Goal: Task Accomplishment & Management: Complete application form

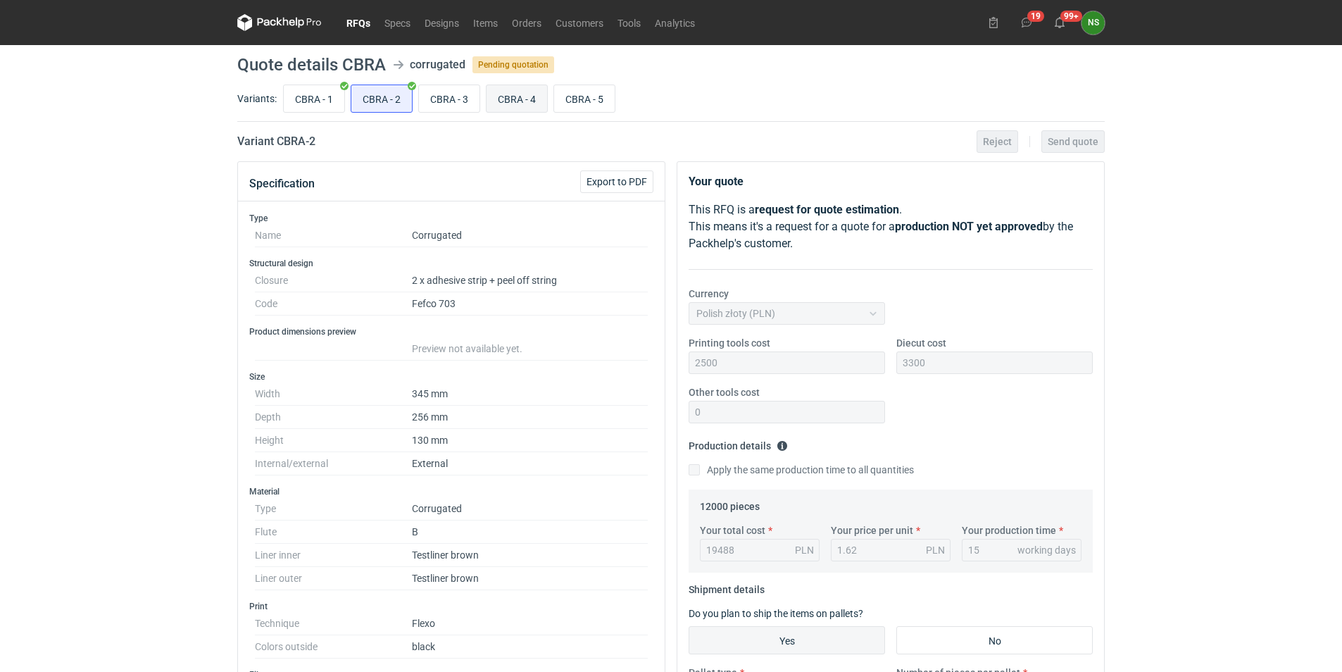
click at [529, 96] on input "CBRA - 4" at bounding box center [517, 98] width 61 height 27
radio input "true"
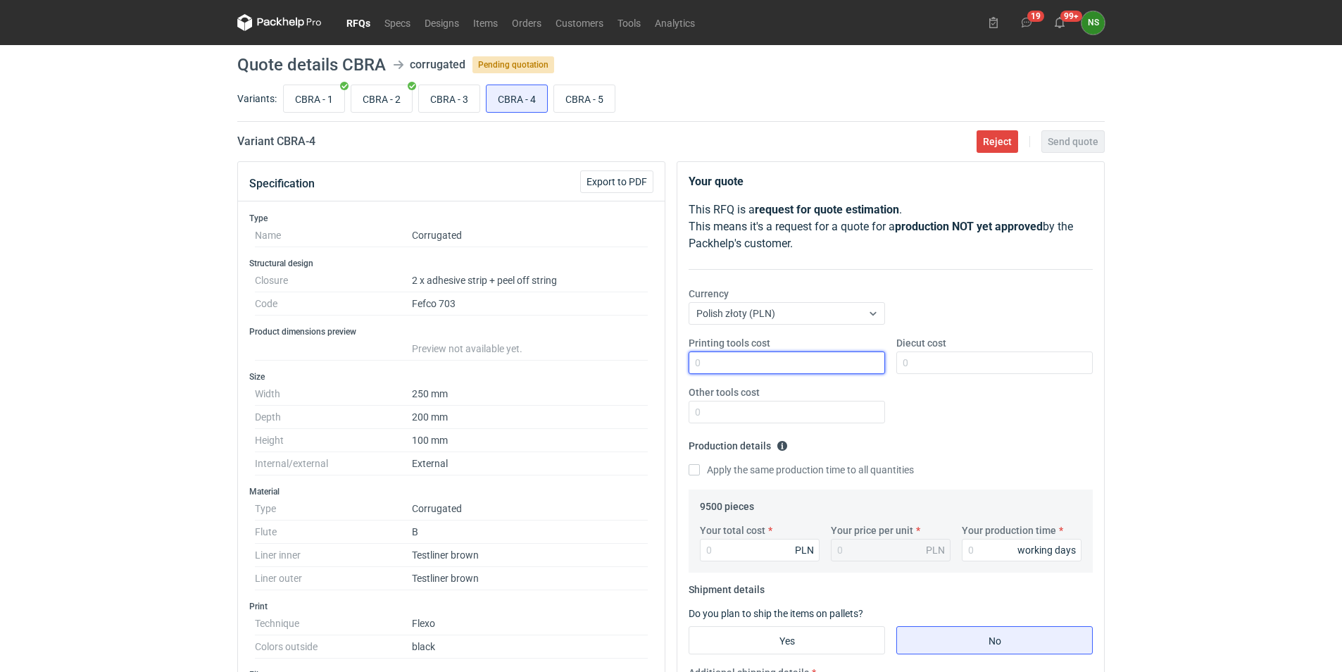
click at [745, 358] on input "Printing tools cost" at bounding box center [787, 362] width 197 height 23
click at [1041, 357] on input "Diecut cost" at bounding box center [995, 362] width 197 height 23
type input "2500"
click at [709, 367] on input "Printing tools cost" at bounding box center [787, 362] width 197 height 23
type input "1200"
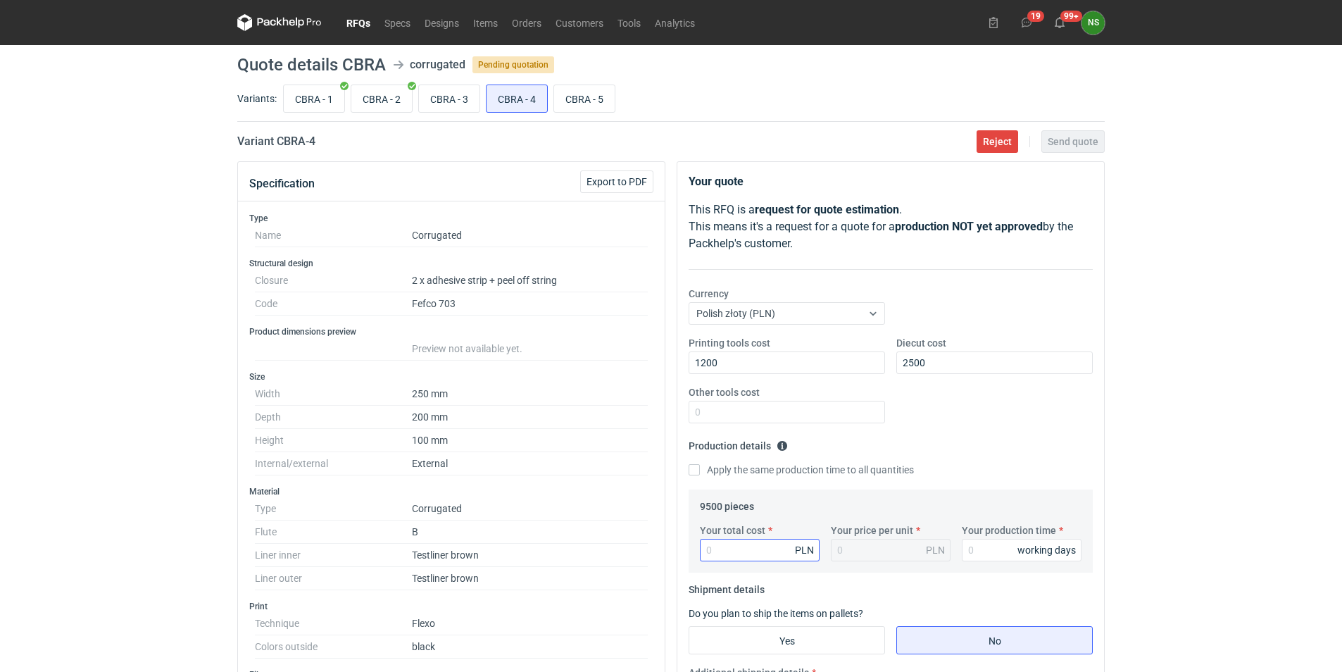
click at [729, 540] on div "Your total cost PLN" at bounding box center [759, 542] width 131 height 38
click at [745, 554] on input "Your total cost" at bounding box center [760, 550] width 120 height 23
click at [725, 554] on input "Your total cost" at bounding box center [760, 550] width 120 height 23
type input "1415"
type input "0.15"
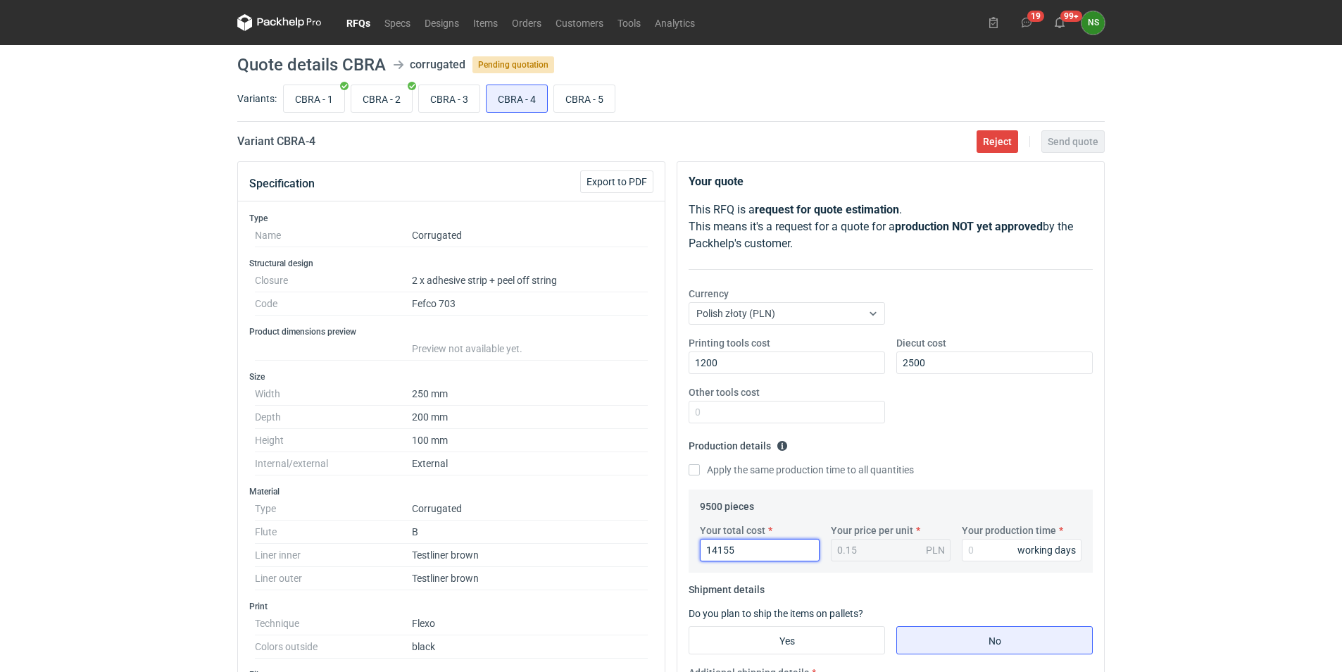
type input "14155"
type input "1.49"
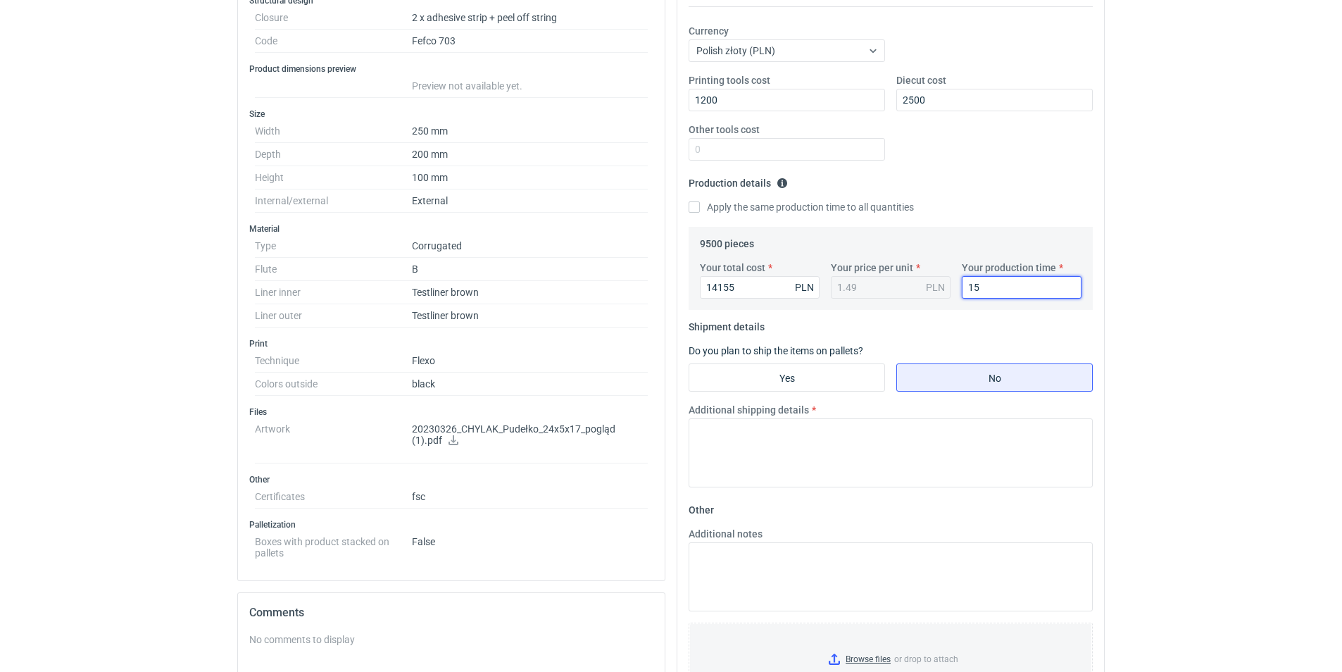
scroll to position [320, 0]
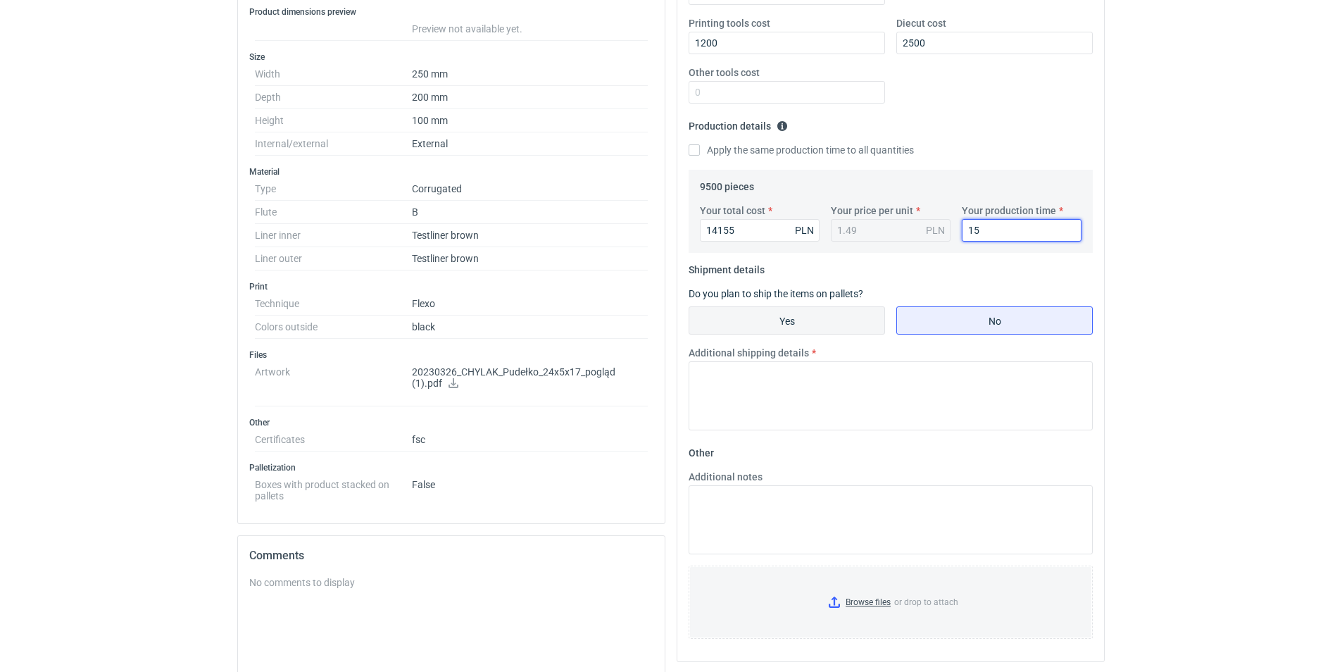
type input "15"
click at [715, 306] on label "Yes" at bounding box center [787, 320] width 197 height 28
click at [715, 307] on input "Yes" at bounding box center [787, 320] width 195 height 27
radio input "true"
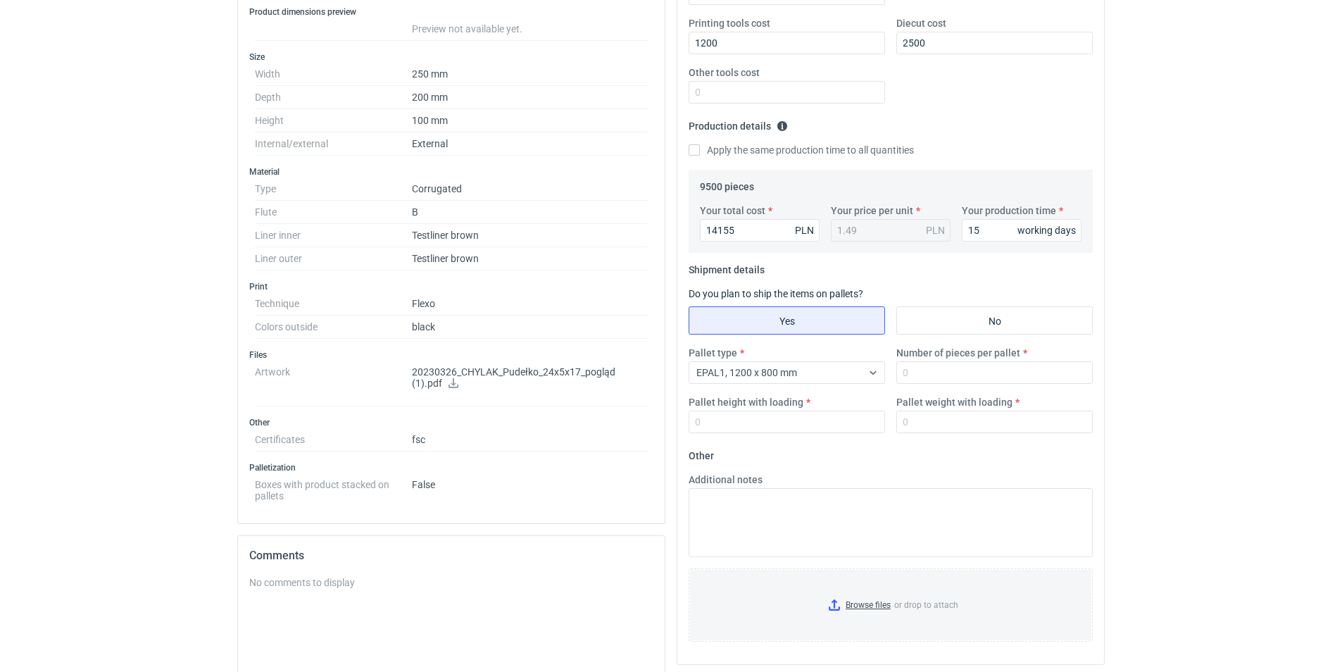
click at [785, 486] on div "Additional notes" at bounding box center [891, 515] width 416 height 85
click at [768, 504] on textarea "Additional notes" at bounding box center [891, 522] width 404 height 69
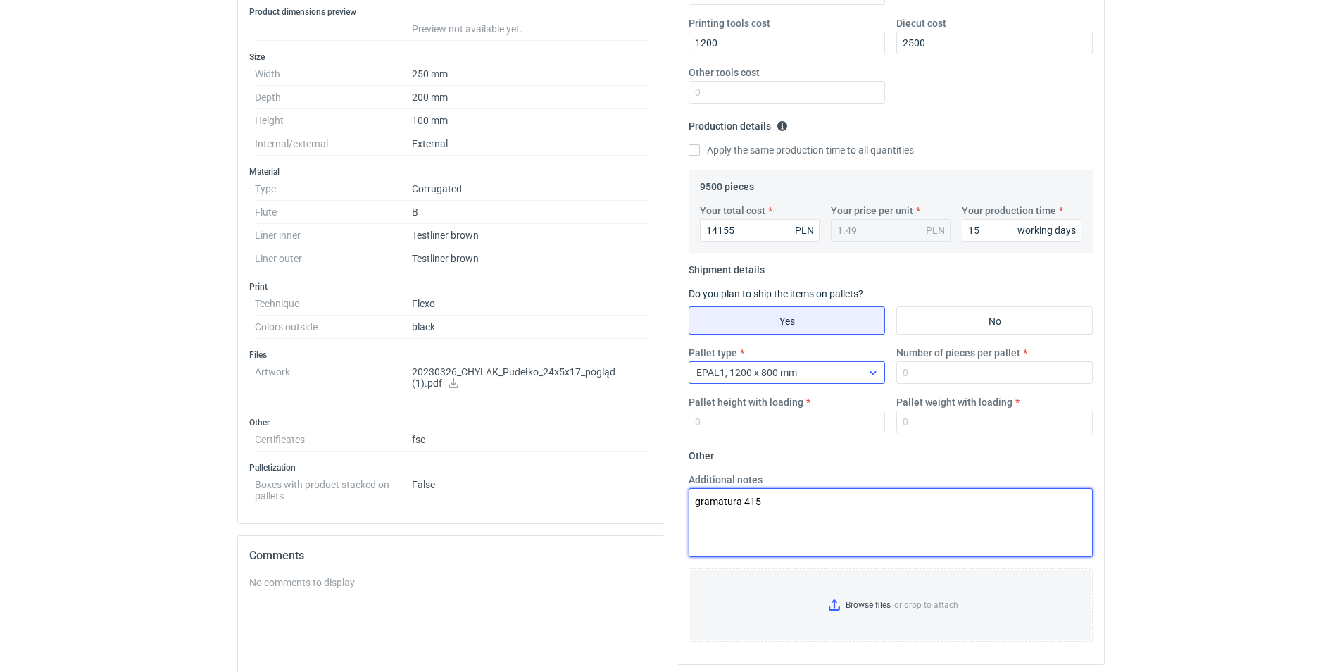
type textarea "gramatura 415"
click at [872, 371] on icon at bounding box center [873, 372] width 11 height 11
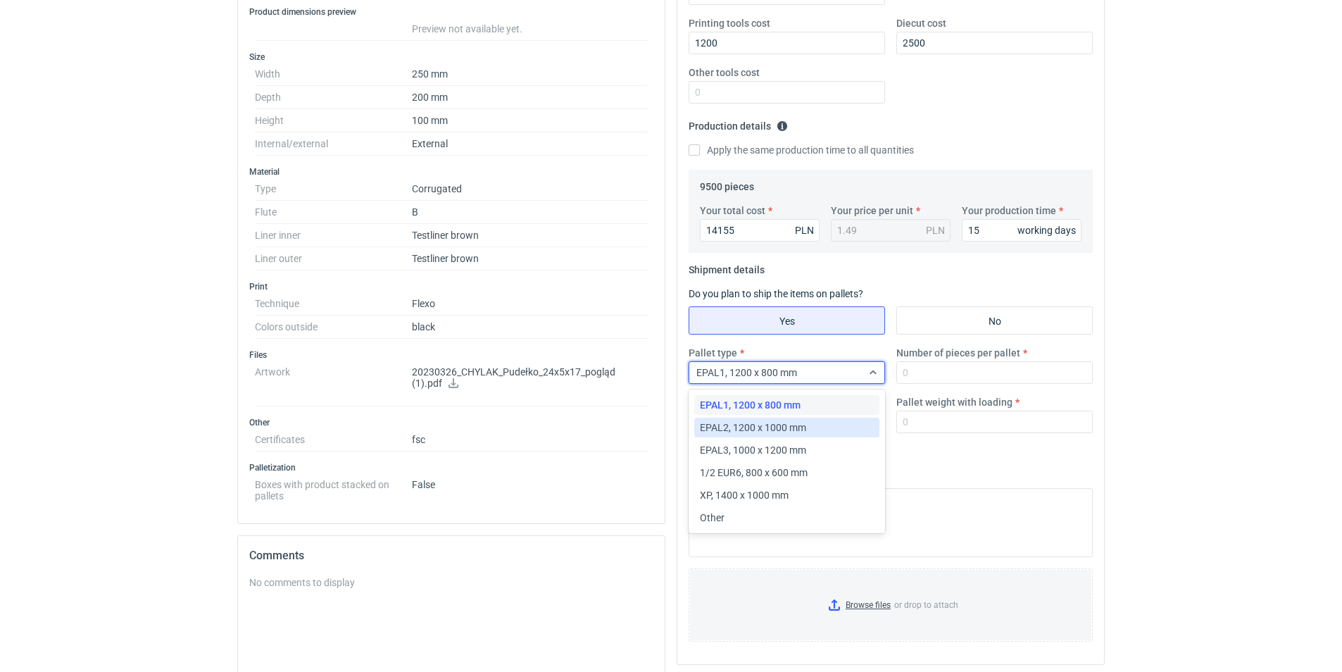
click at [797, 425] on span "EPAL2, 1200 x 1000 mm" at bounding box center [753, 427] width 106 height 14
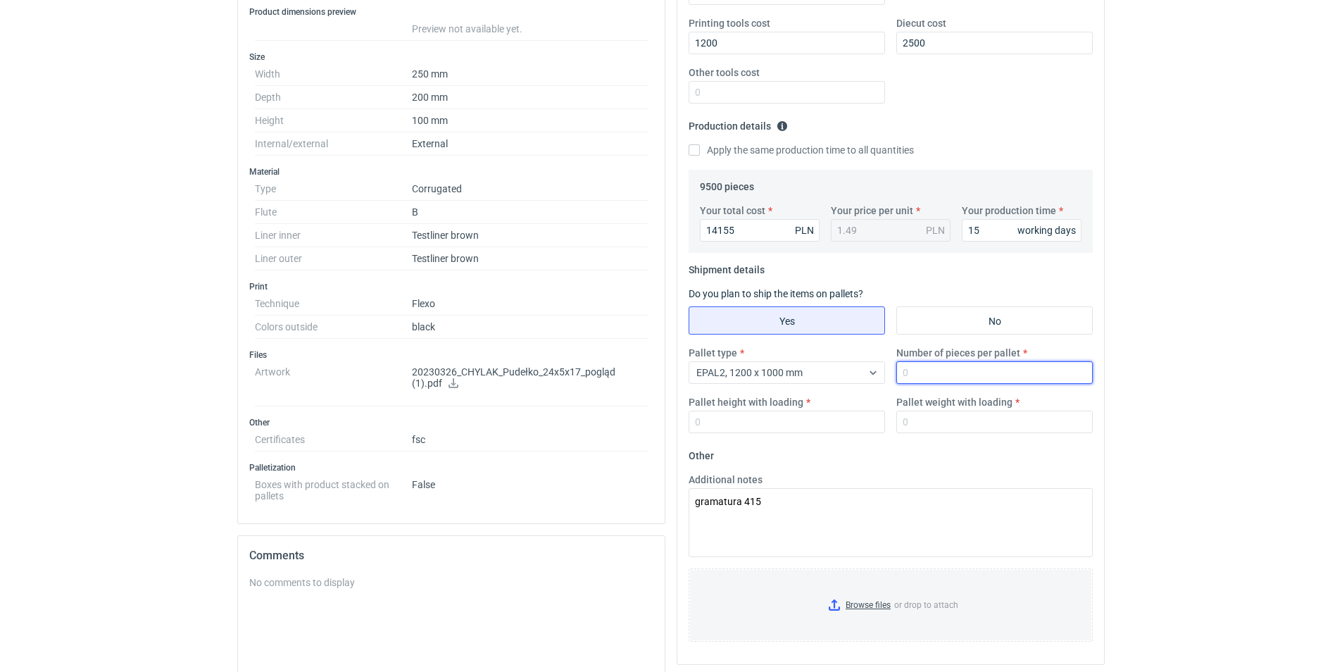
click at [940, 377] on input "Number of pieces per pallet" at bounding box center [995, 372] width 197 height 23
type input "960"
click at [703, 431] on input "Pallet height with loading" at bounding box center [787, 422] width 197 height 23
type input "1850"
click at [935, 415] on input "Pallet weight with loading" at bounding box center [995, 422] width 197 height 23
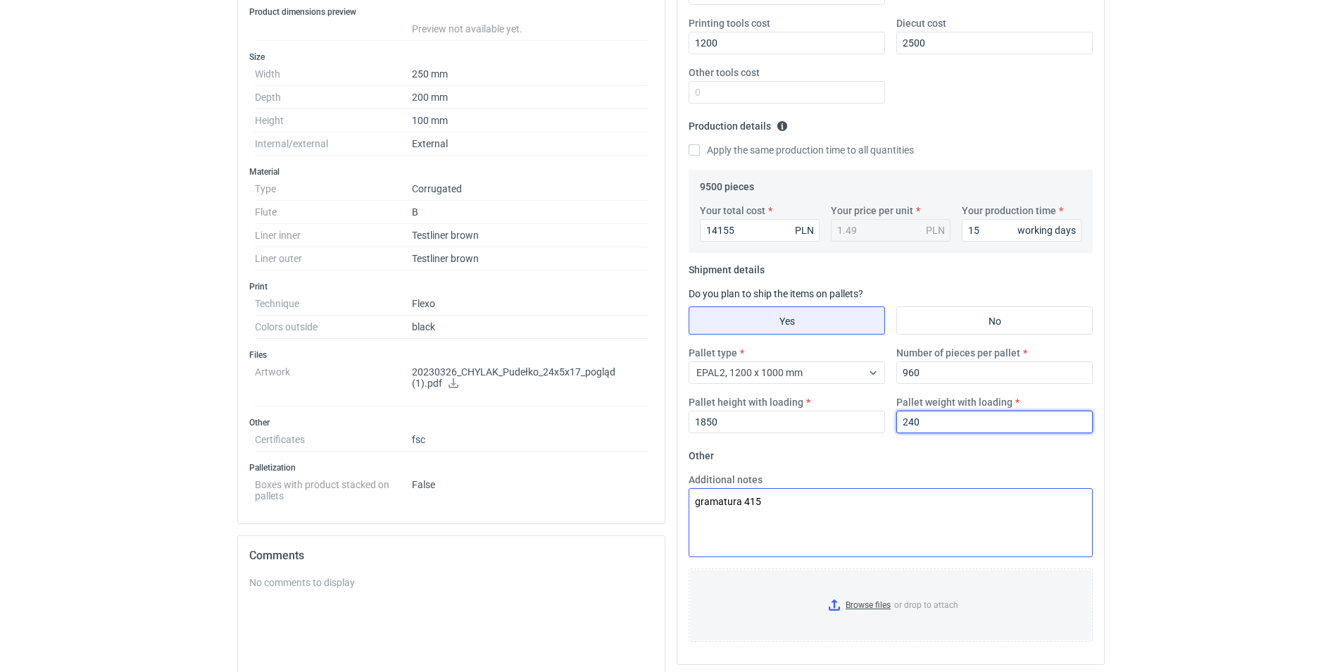
type input "240"
click at [777, 513] on textarea "gramatura 415" at bounding box center [891, 522] width 404 height 69
drag, startPoint x: 1340, startPoint y: 337, endPoint x: 1347, endPoint y: 385, distance: 48.3
click at [1342, 352] on html "RFQs Specs Designs Items Orders Customers Tools Analytics 19 99+ NS [PERSON_NAM…" at bounding box center [671, 16] width 1342 height 672
click at [1195, 352] on html "RFQs Specs Designs Items Orders Customers Tools Analytics 19 99+ NS [PERSON_NAM…" at bounding box center [671, 16] width 1342 height 672
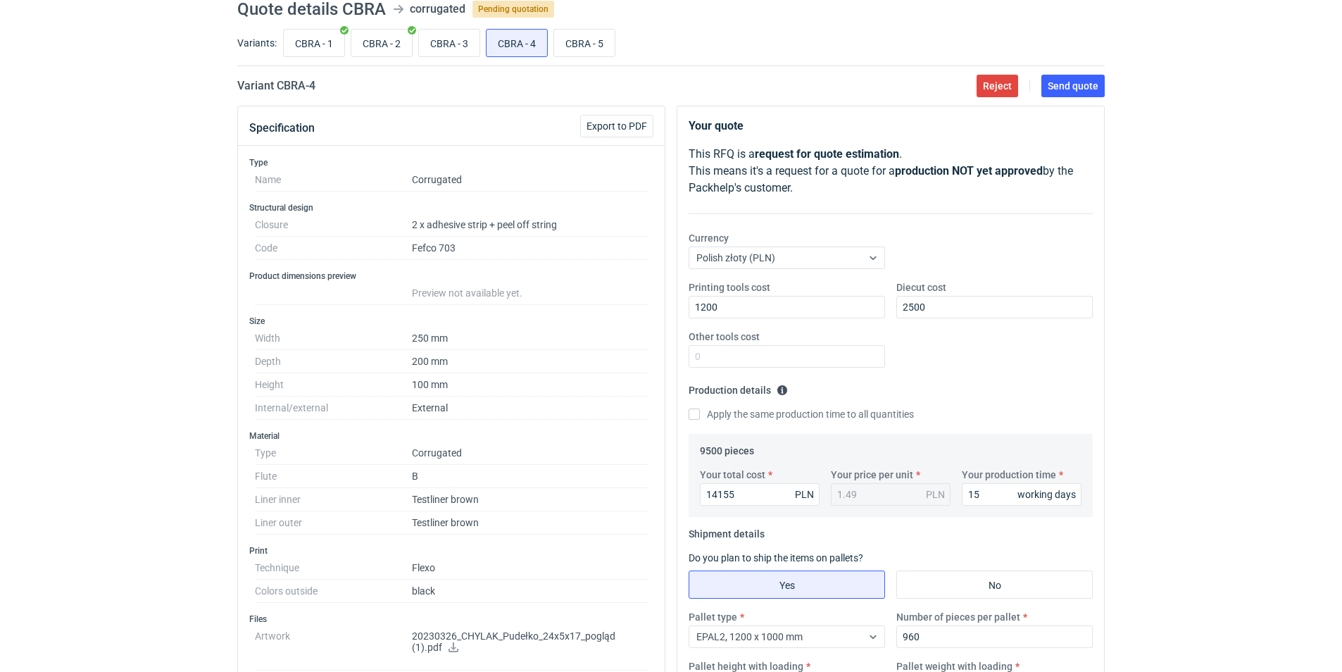
scroll to position [0, 0]
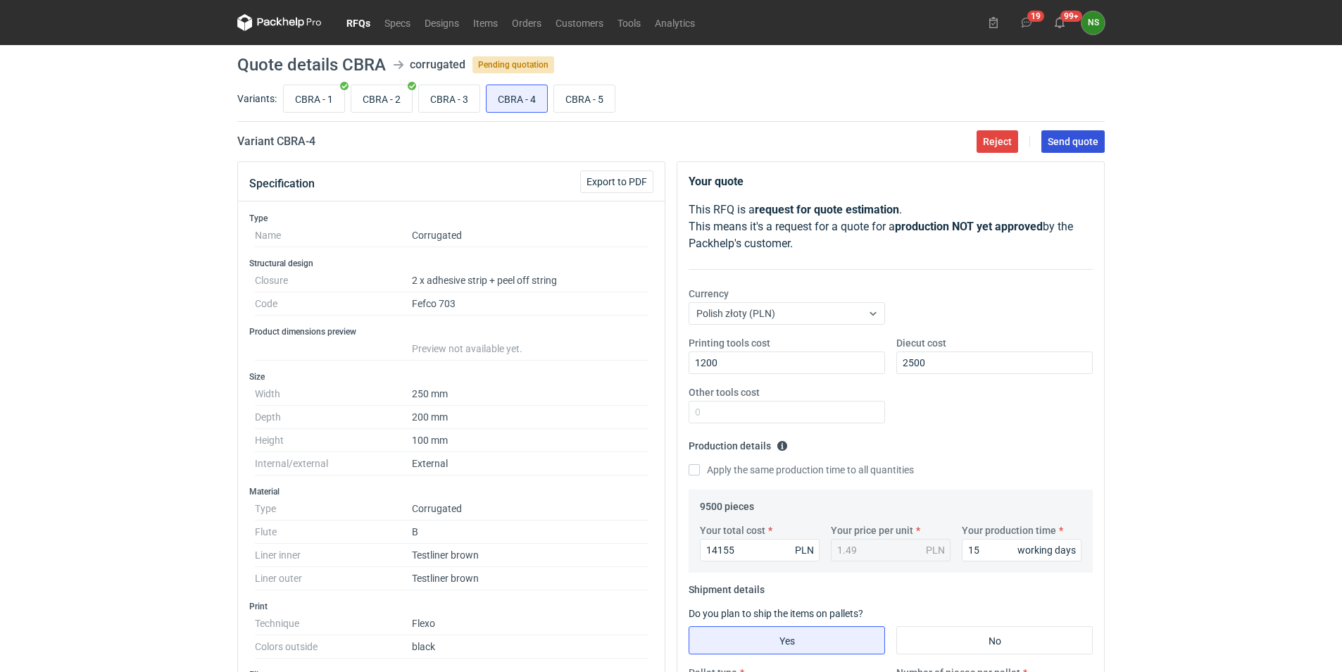
click at [1072, 144] on span "Send quote" at bounding box center [1073, 142] width 51 height 10
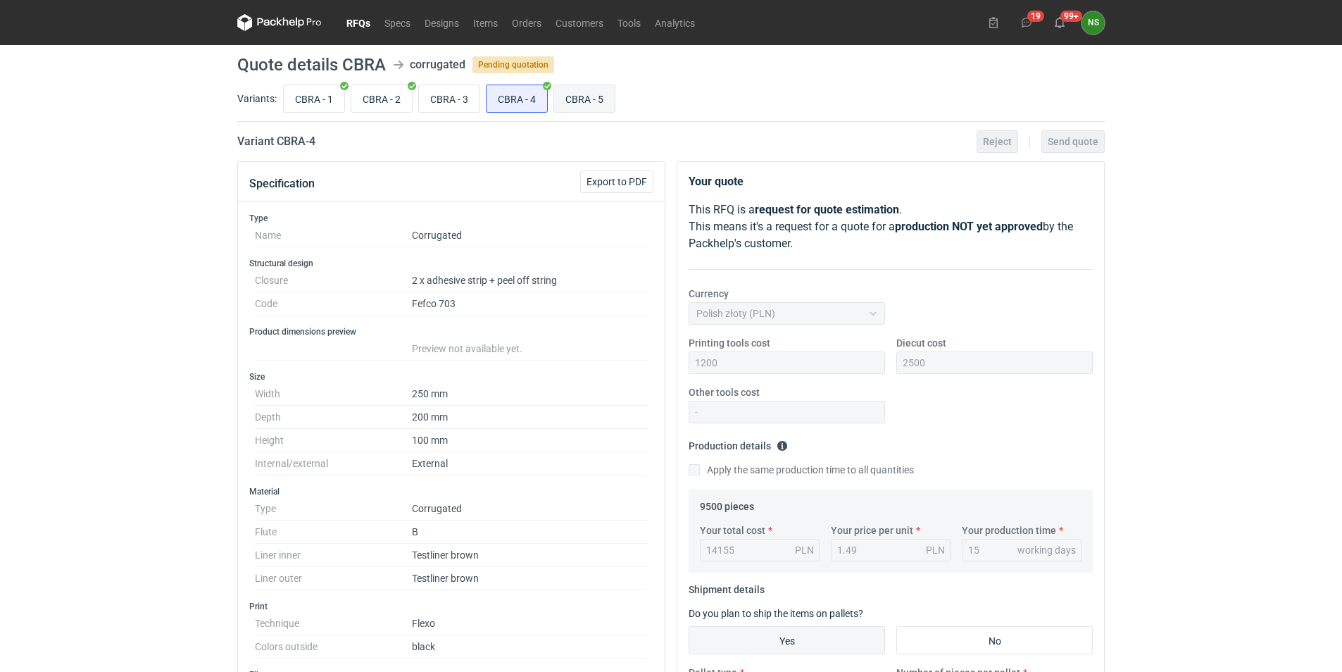
click at [582, 94] on input "CBRA - 5" at bounding box center [584, 98] width 61 height 27
radio input "true"
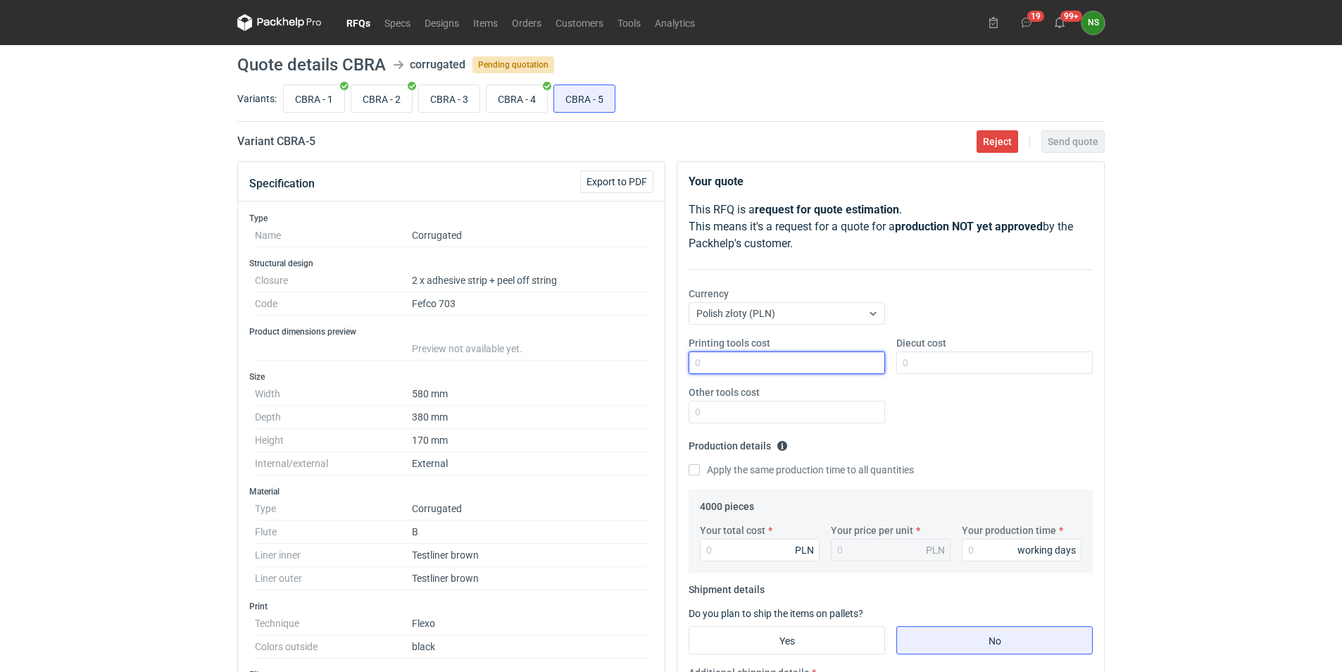
click at [719, 359] on input "Printing tools cost" at bounding box center [787, 362] width 197 height 23
type input "3300"
type input "300"
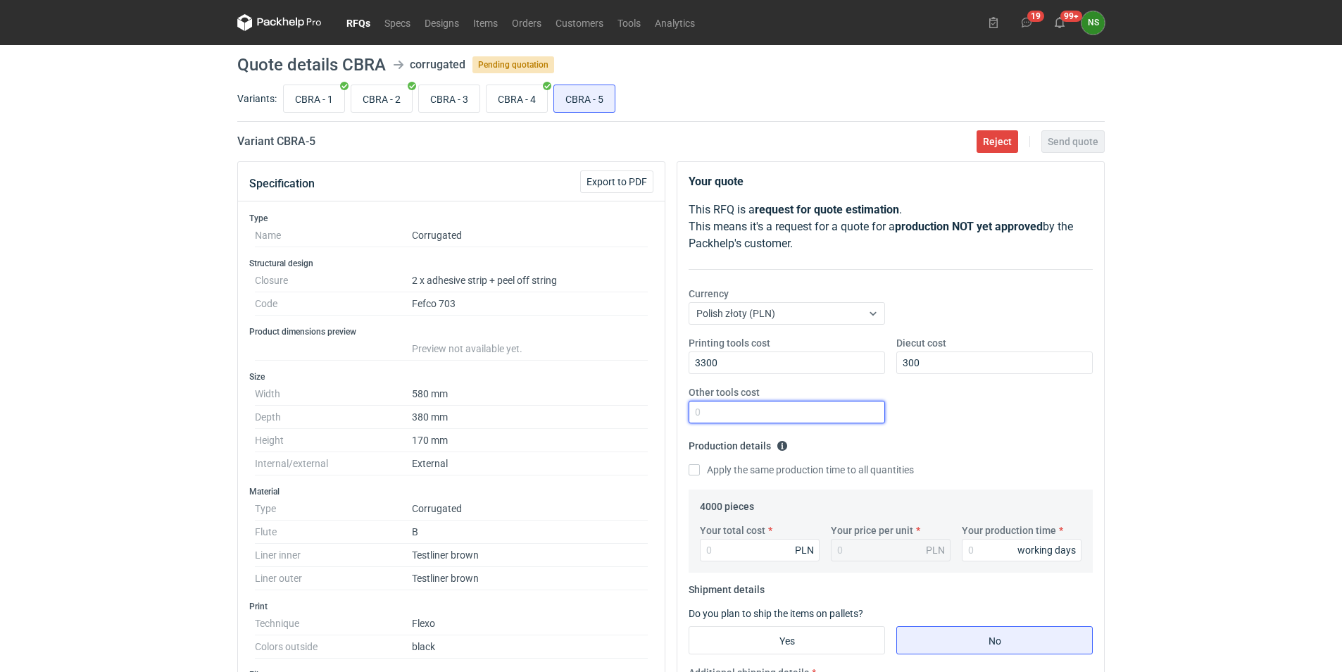
click at [721, 404] on input "Other tools cost" at bounding box center [787, 412] width 197 height 23
type input "0"
click at [716, 551] on input "Your total cost" at bounding box center [760, 550] width 120 height 23
paste input "15660.00"
type input "15660.00"
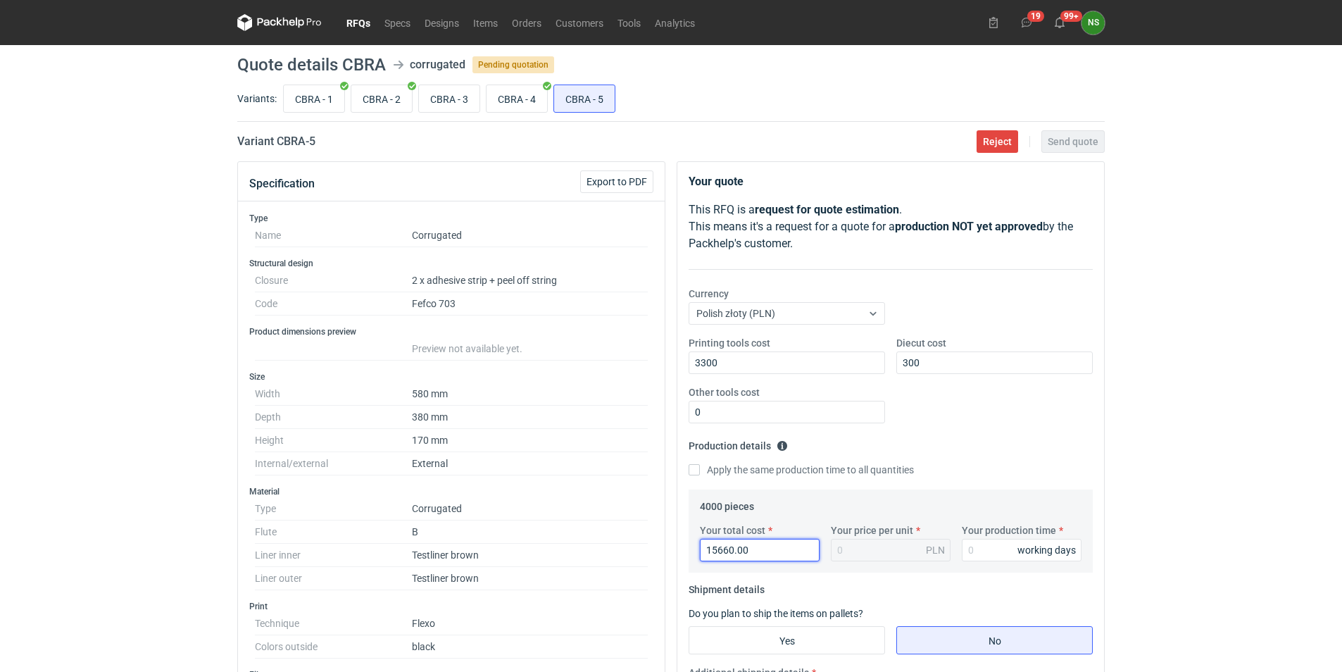
type input "3.92"
type input "15660.00"
click at [892, 546] on div "3.92 PLN" at bounding box center [891, 550] width 120 height 23
click at [986, 549] on input "Your production time" at bounding box center [1022, 550] width 120 height 23
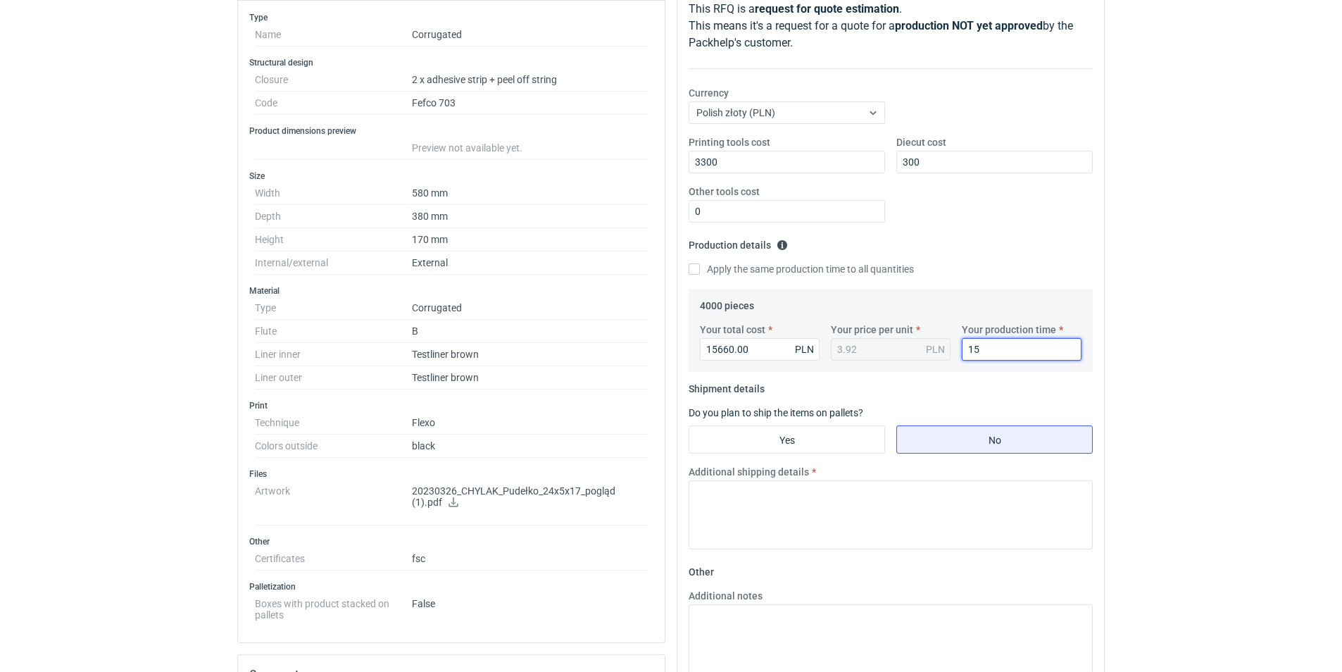
scroll to position [299, 0]
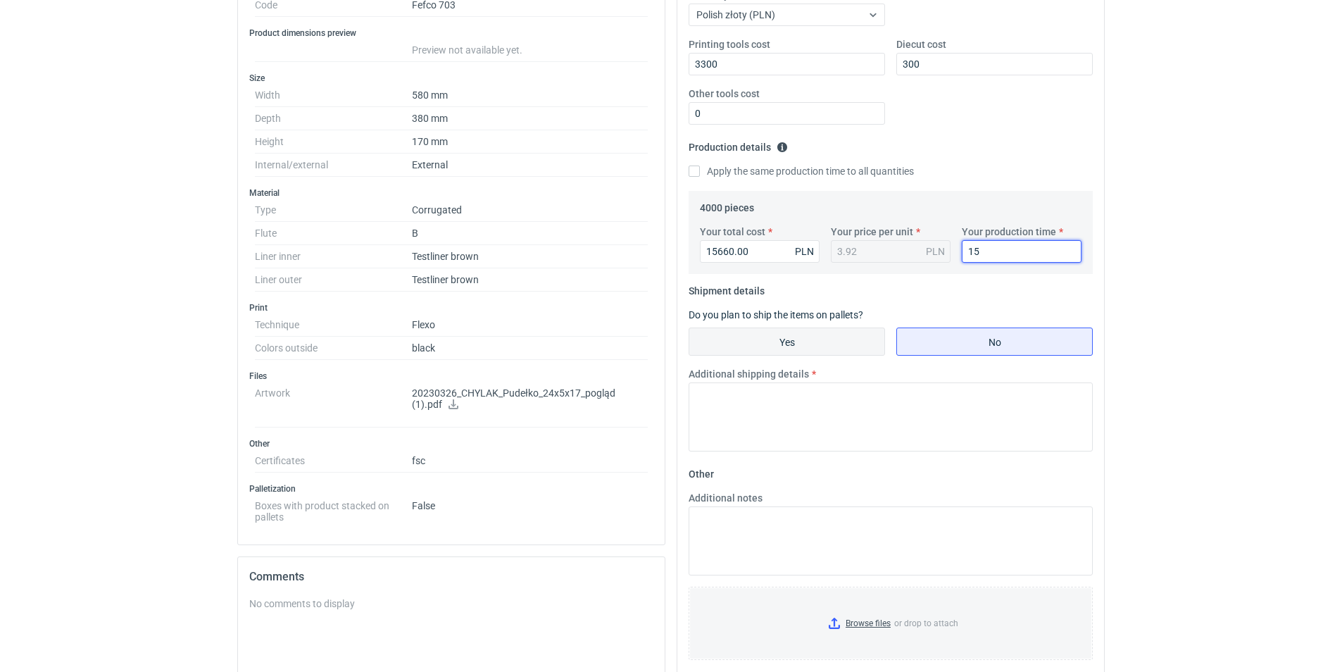
type input "15"
click at [792, 332] on input "Yes" at bounding box center [787, 341] width 195 height 27
radio input "true"
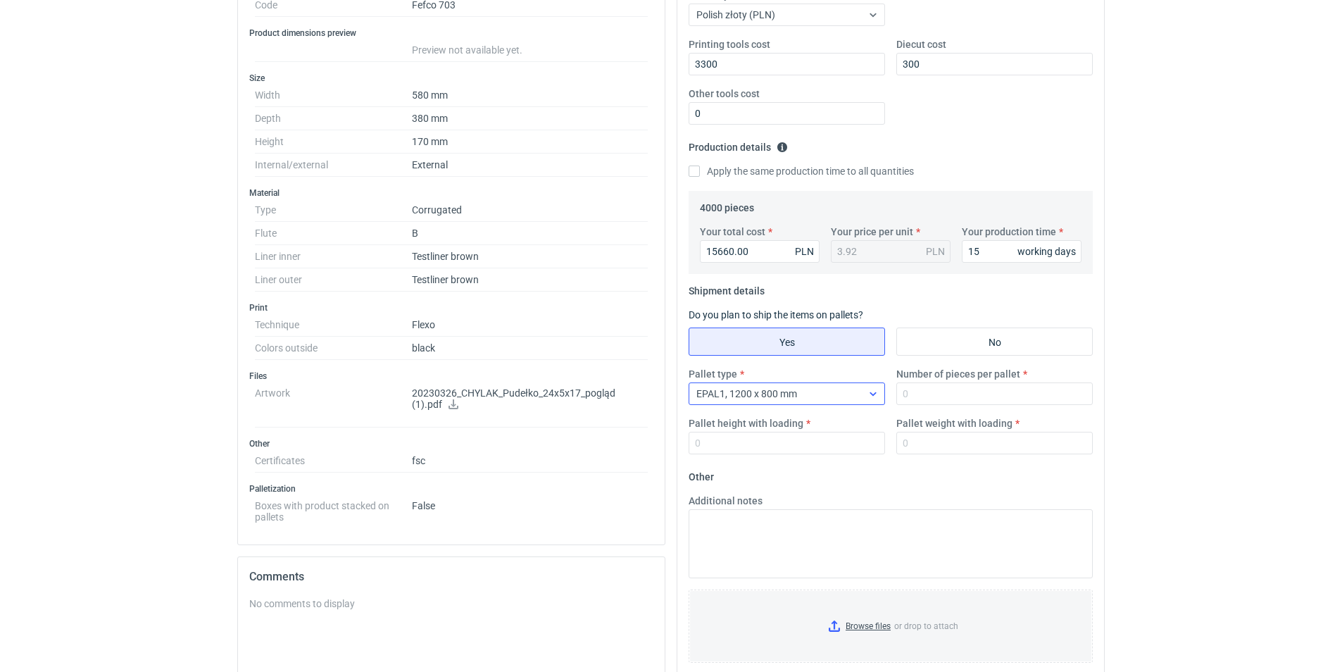
click at [772, 394] on span "EPAL1, 1200 x 800 mm" at bounding box center [747, 393] width 101 height 11
click at [914, 394] on input "Number of pieces per pallet" at bounding box center [995, 393] width 197 height 23
type input "160"
type input "1850"
type input "3"
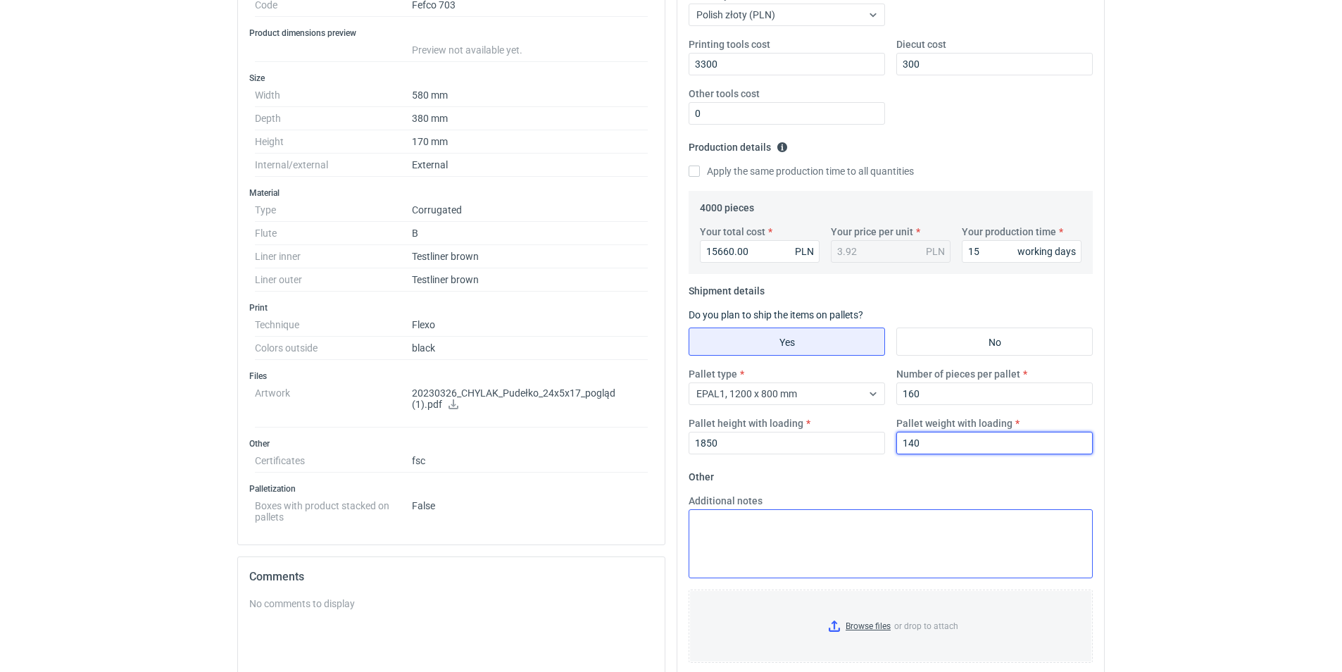
type input "140"
click at [763, 533] on textarea "Additional notes" at bounding box center [891, 543] width 404 height 69
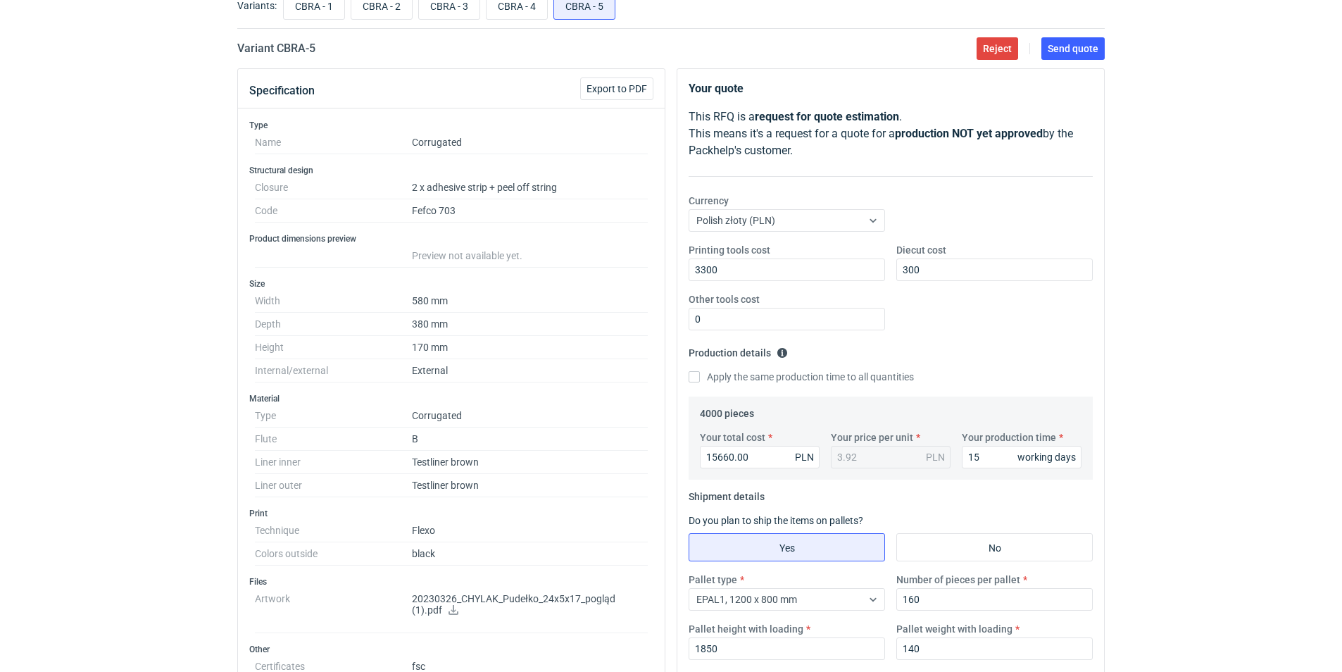
scroll to position [0, 0]
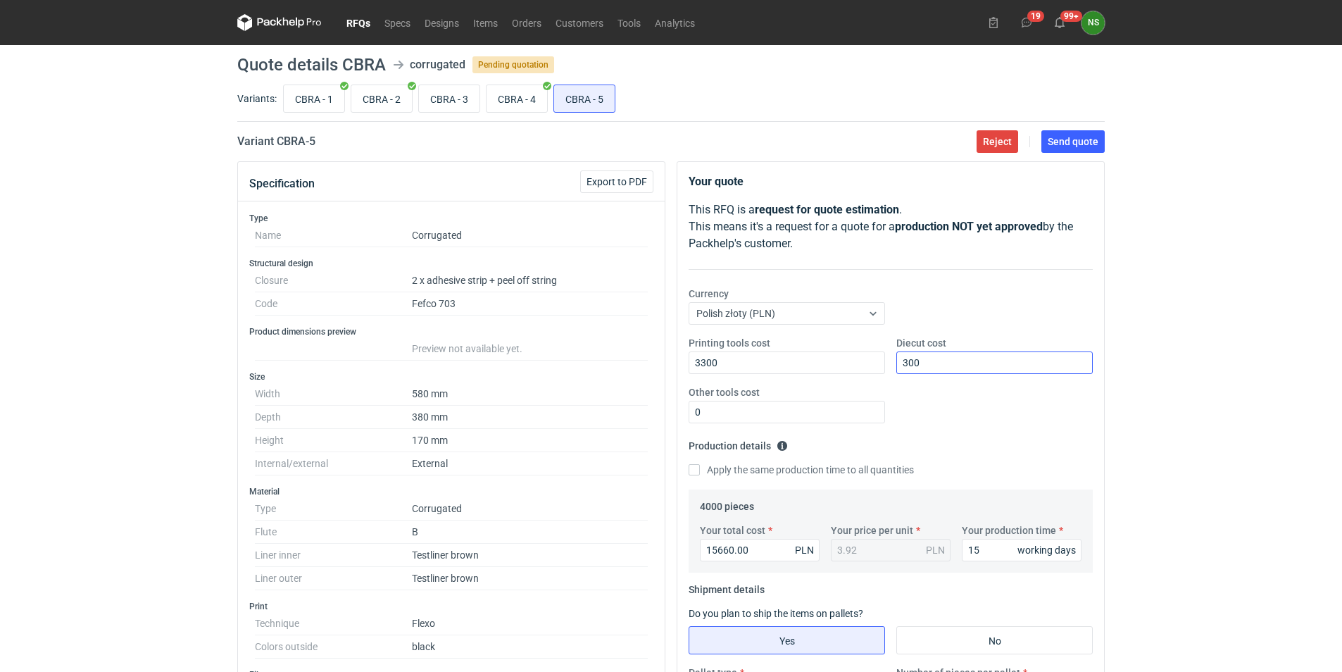
type textarea "gramatura 412"
click at [968, 359] on input "300" at bounding box center [995, 362] width 197 height 23
type input "3000"
click at [1066, 143] on span "Send quote" at bounding box center [1073, 142] width 51 height 10
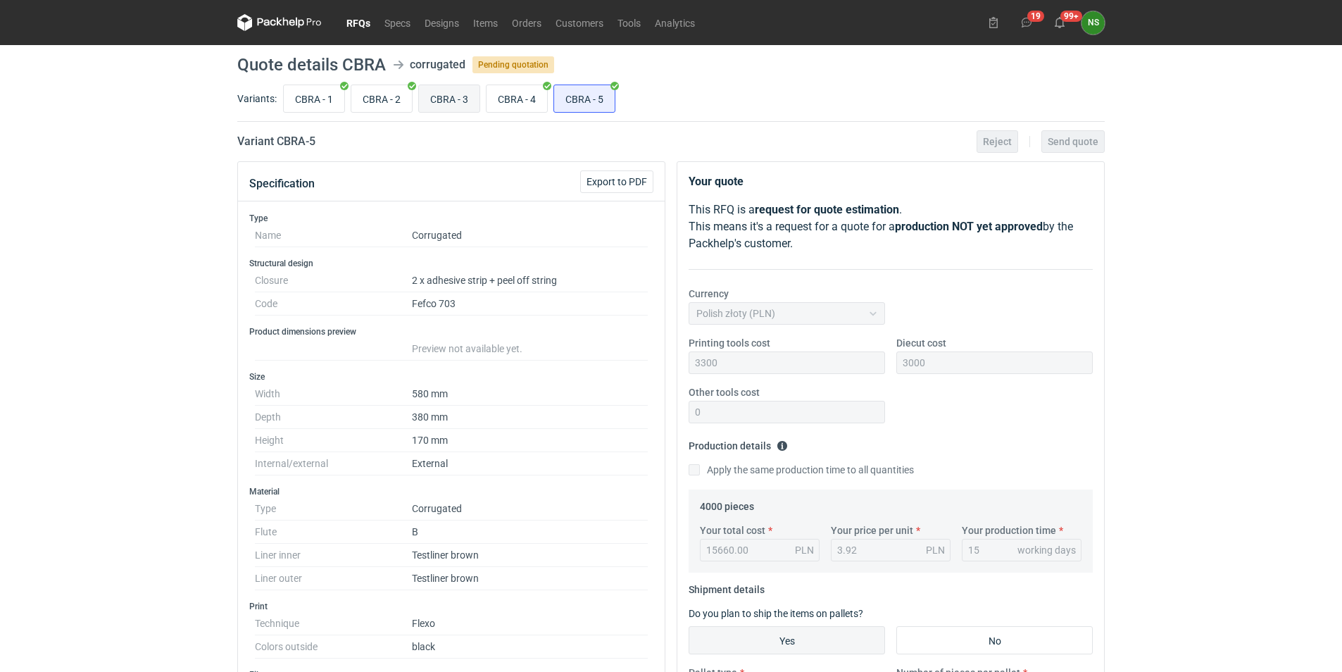
click at [446, 93] on input "CBRA - 3" at bounding box center [449, 98] width 61 height 27
radio input "true"
